Goal: Information Seeking & Learning: Learn about a topic

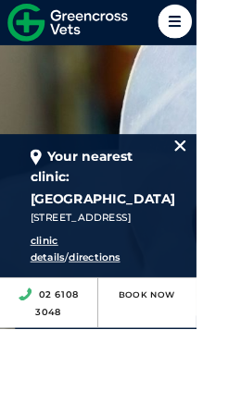
click at [213, 22] on icon at bounding box center [214, 27] width 42 height 42
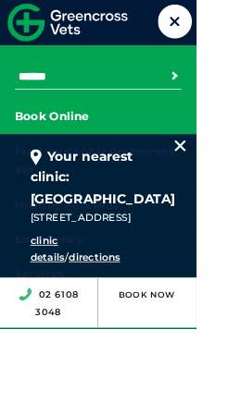
click at [131, 241] on link "Healthy Pets Plus" at bounding box center [82, 252] width 165 height 23
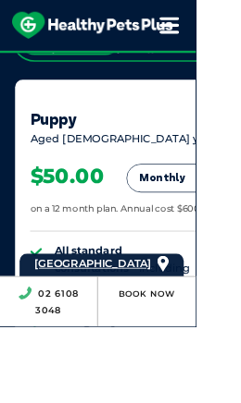
scroll to position [1716, 0]
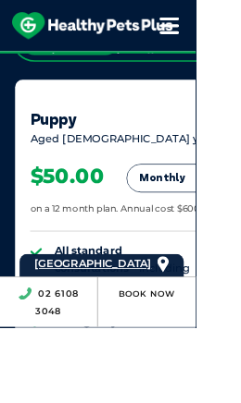
click at [240, 203] on button "Monthly" at bounding box center [216, 219] width 120 height 33
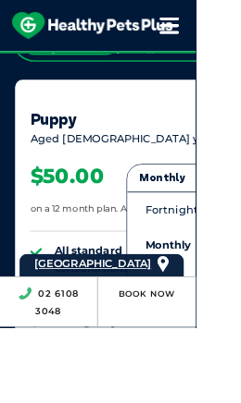
click at [207, 325] on li "Yearly" at bounding box center [216, 346] width 120 height 43
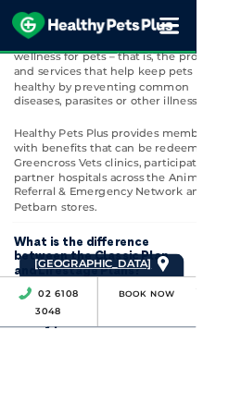
scroll to position [5914, 0]
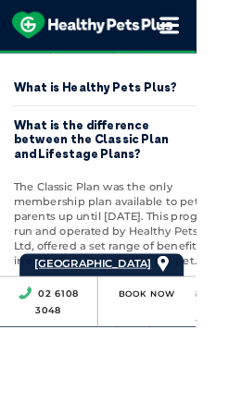
scroll to position [5493, 0]
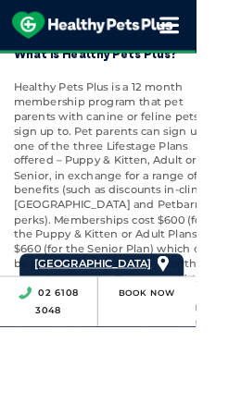
scroll to position [5529, 0]
